Goal: Task Accomplishment & Management: Complete application form

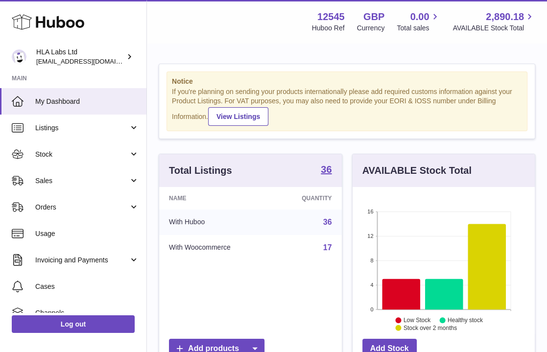
scroll to position [153, 182]
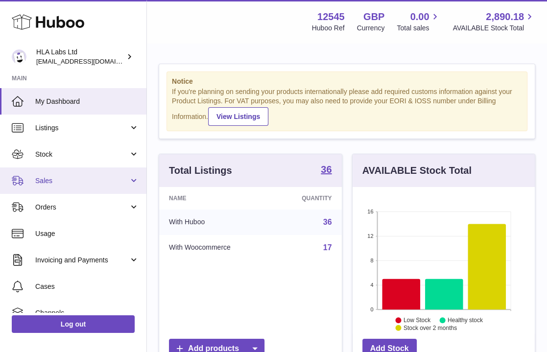
click at [39, 184] on span "Sales" at bounding box center [82, 180] width 94 height 9
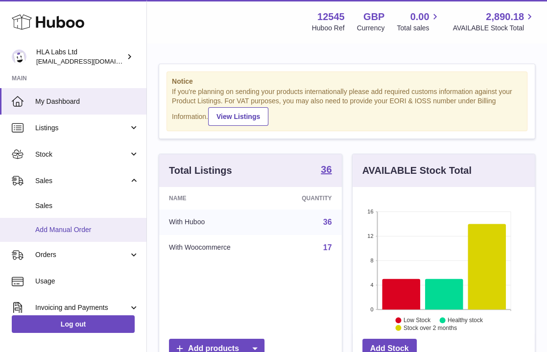
click at [49, 233] on span "Add Manual Order" at bounding box center [87, 229] width 104 height 9
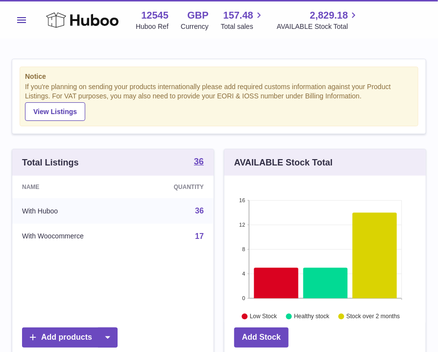
scroll to position [153, 201]
click at [16, 24] on button "Menu" at bounding box center [22, 20] width 20 height 20
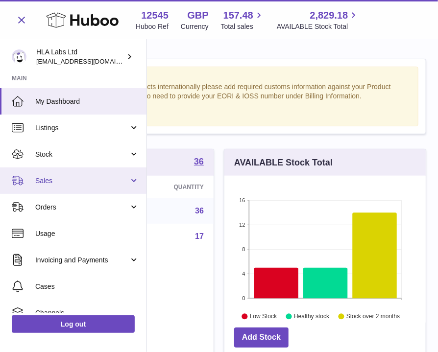
click at [50, 186] on link "Sales" at bounding box center [73, 181] width 146 height 26
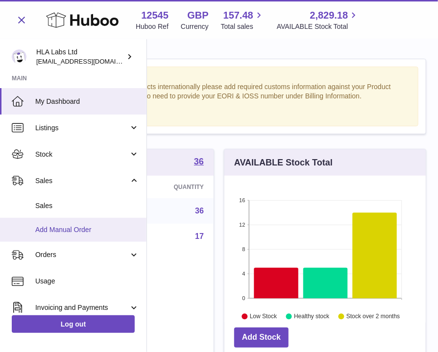
click at [49, 230] on span "Add Manual Order" at bounding box center [87, 229] width 104 height 9
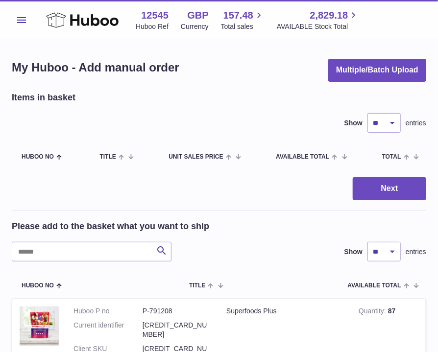
click at [22, 23] on button "Menu" at bounding box center [22, 20] width 20 height 20
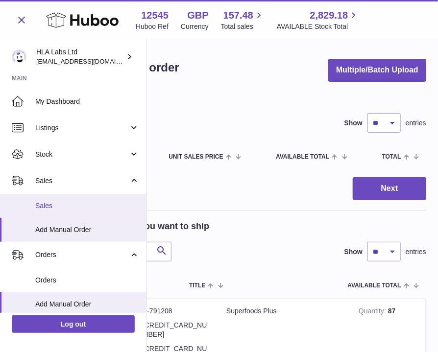
click at [46, 210] on span "Sales" at bounding box center [87, 205] width 104 height 9
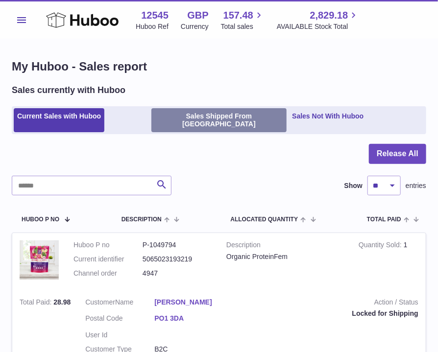
click at [189, 116] on link "Sales Shipped From Huboo" at bounding box center [219, 120] width 136 height 24
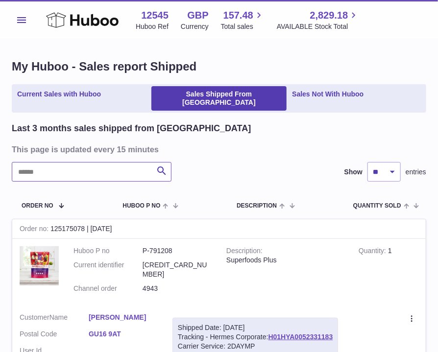
click at [74, 162] on input "text" at bounding box center [92, 172] width 160 height 20
paste input "****"
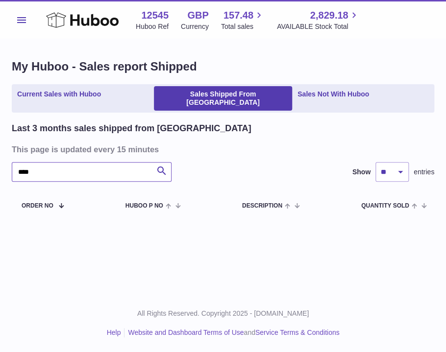
type input "****"
click at [19, 19] on span "Menu" at bounding box center [21, 20] width 9 height 6
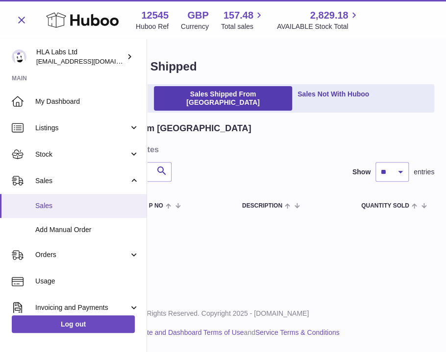
click at [42, 206] on span "Sales" at bounding box center [87, 205] width 104 height 9
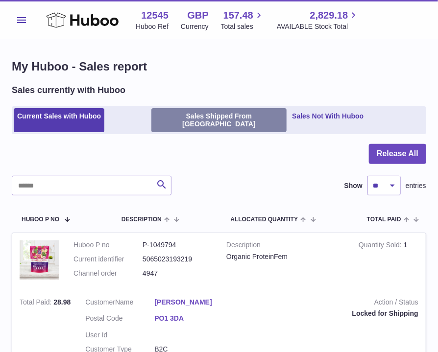
click at [200, 111] on link "Sales Shipped From Huboo" at bounding box center [219, 120] width 136 height 24
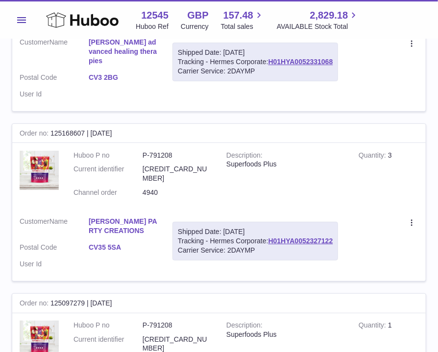
scroll to position [1078, 0]
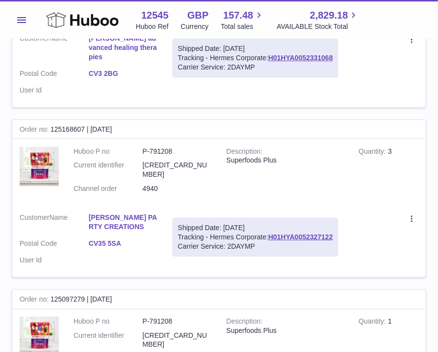
click at [25, 21] on span "Menu" at bounding box center [21, 20] width 9 height 6
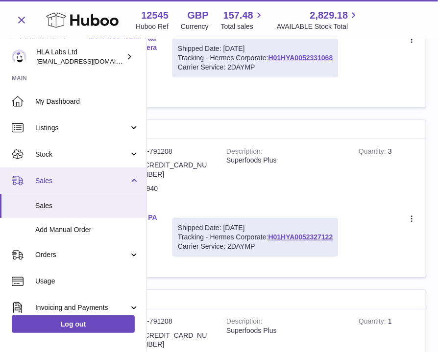
click at [43, 177] on span "Sales" at bounding box center [82, 180] width 94 height 9
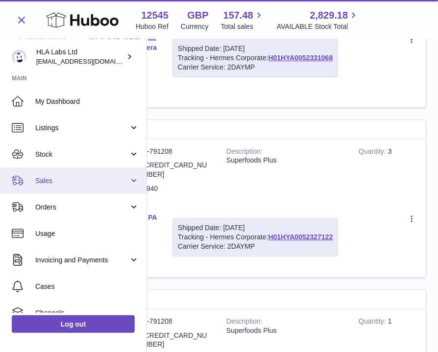
click at [55, 186] on link "Sales" at bounding box center [73, 181] width 146 height 26
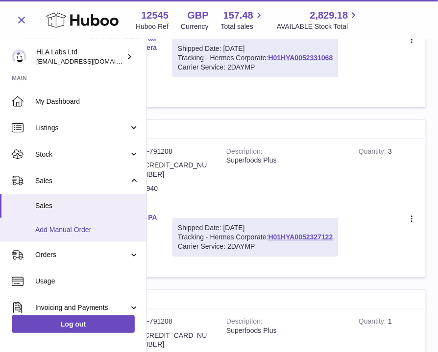
click at [52, 230] on span "Add Manual Order" at bounding box center [87, 229] width 104 height 9
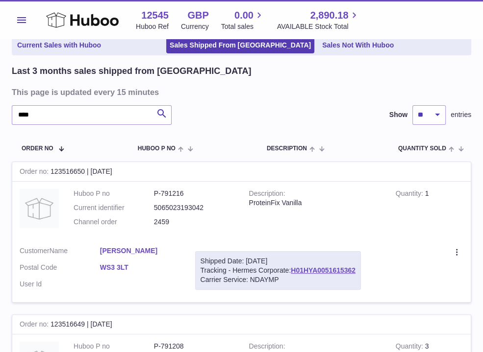
click at [20, 24] on button "Menu" at bounding box center [22, 20] width 20 height 20
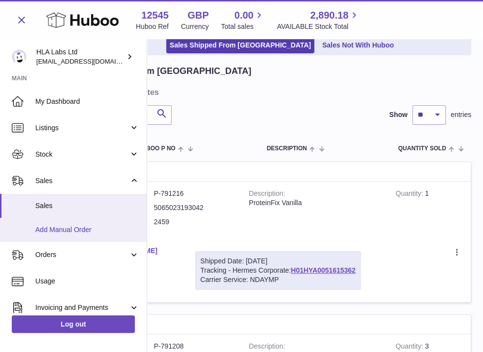
click at [51, 231] on span "Add Manual Order" at bounding box center [87, 229] width 104 height 9
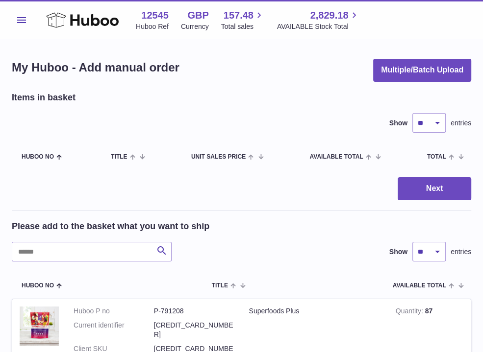
click at [323, 183] on div "Next" at bounding box center [241, 188] width 459 height 23
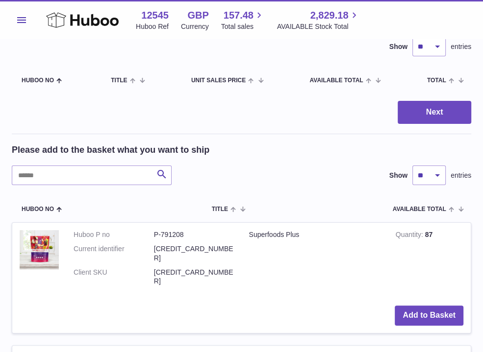
scroll to position [98, 0]
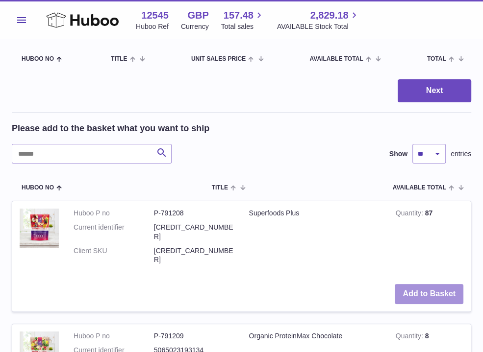
click at [426, 284] on button "Add to Basket" at bounding box center [428, 294] width 69 height 20
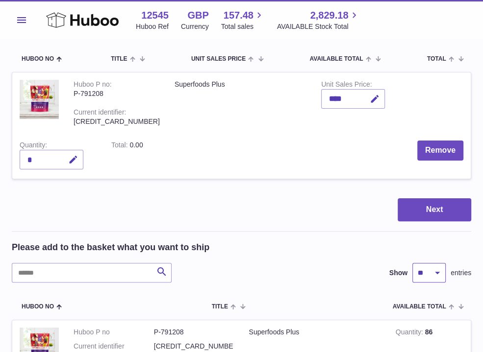
click at [438, 263] on select "** ** ** ***" at bounding box center [428, 273] width 33 height 20
select select "***"
click at [412, 263] on select "** ** ** ***" at bounding box center [428, 273] width 33 height 20
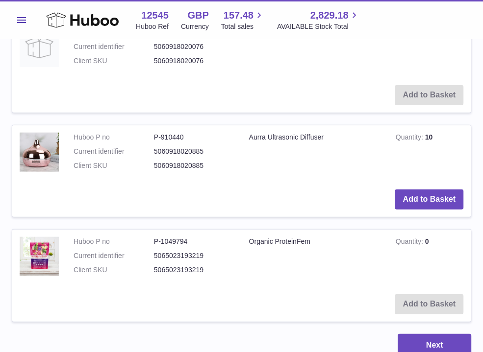
scroll to position [3864, 0]
